Goal: Task Accomplishment & Management: Complete application form

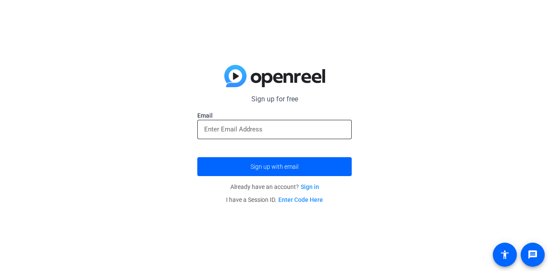
click at [267, 130] on input "email" at bounding box center [274, 129] width 141 height 10
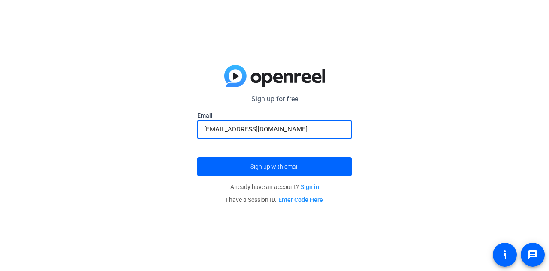
type input "[EMAIL_ADDRESS][DOMAIN_NAME]"
click at [197, 157] on button "Sign up with email" at bounding box center [274, 166] width 154 height 19
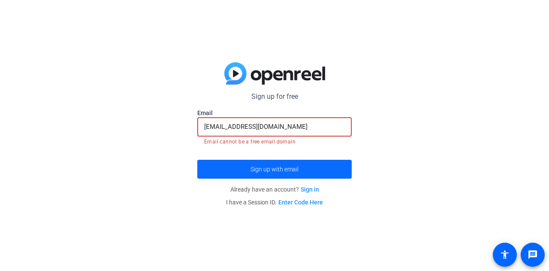
click at [294, 169] on span "Sign up with email" at bounding box center [275, 169] width 48 height 0
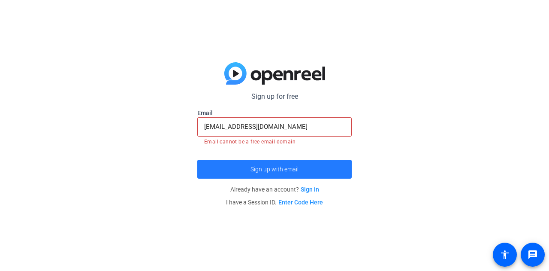
click at [294, 169] on span "Sign up with email" at bounding box center [275, 169] width 48 height 0
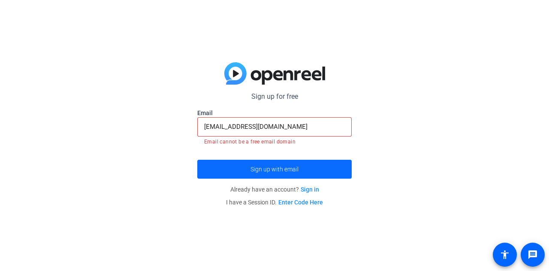
click at [294, 169] on span "Sign up with email" at bounding box center [275, 169] width 48 height 0
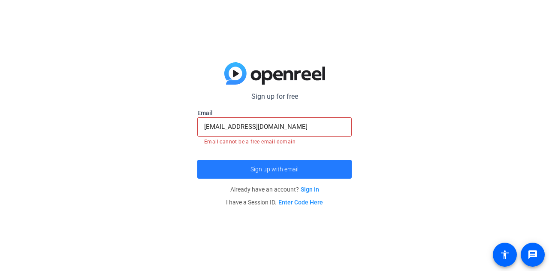
click at [294, 169] on span "Sign up with email" at bounding box center [275, 169] width 48 height 0
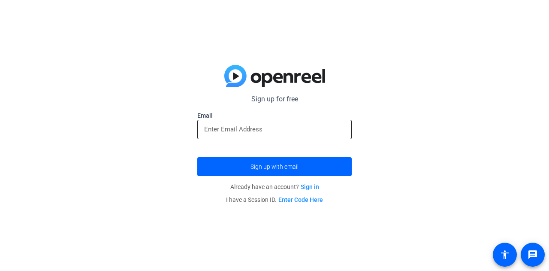
click at [261, 131] on input "email" at bounding box center [274, 129] width 141 height 10
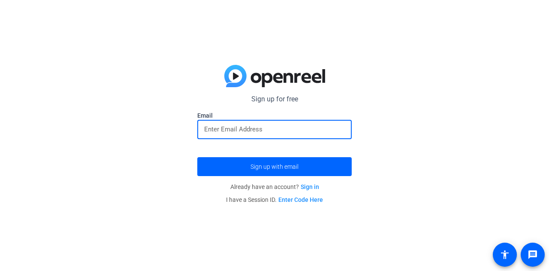
type input "[EMAIL_ADDRESS][DOMAIN_NAME]"
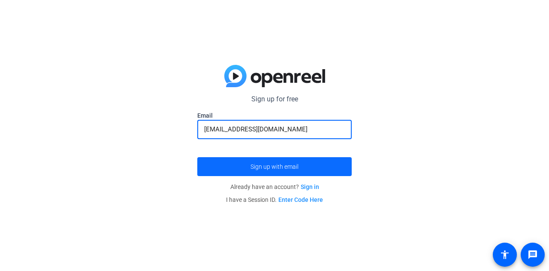
click at [295, 167] on span "Sign up with email" at bounding box center [275, 167] width 48 height 0
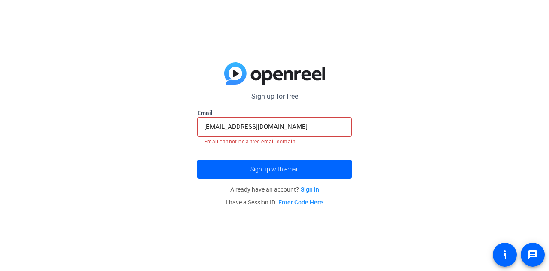
click at [271, 142] on mat-error "Email cannot be a free email domain" at bounding box center [274, 140] width 141 height 9
